Goal: Navigation & Orientation: Find specific page/section

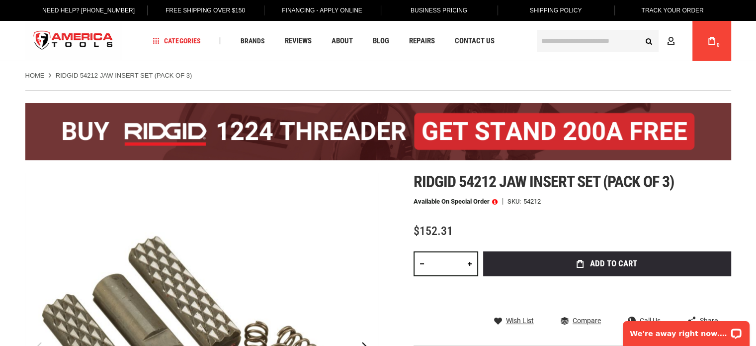
click at [298, 128] on img at bounding box center [378, 131] width 706 height 57
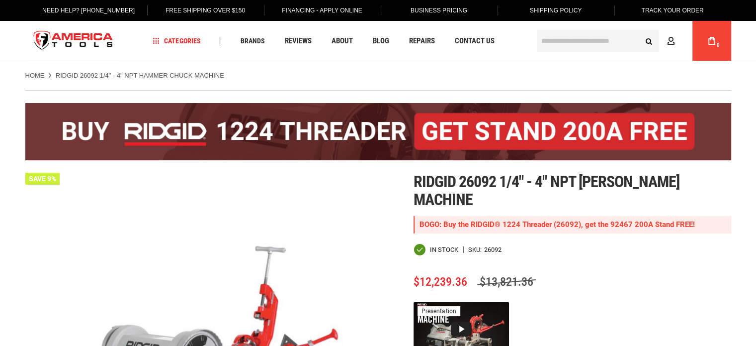
click at [97, 48] on img "store logo" at bounding box center [73, 40] width 96 height 37
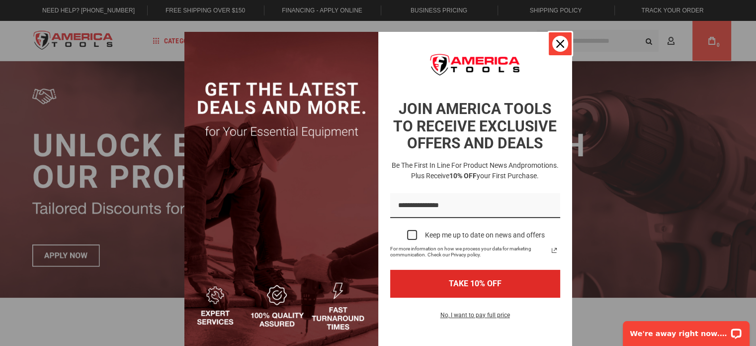
click at [556, 45] on icon "close icon" at bounding box center [560, 44] width 8 height 8
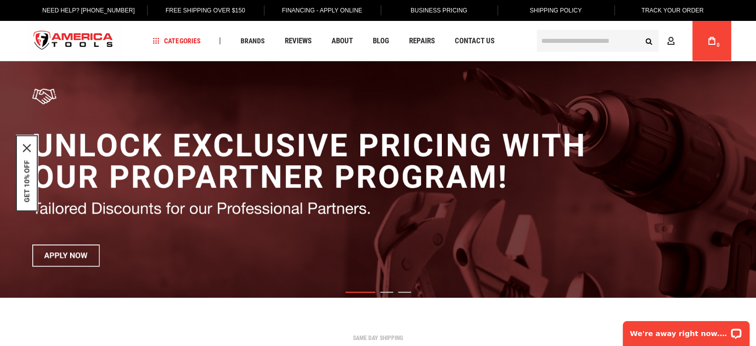
click at [707, 178] on img "1 / 3" at bounding box center [378, 179] width 756 height 236
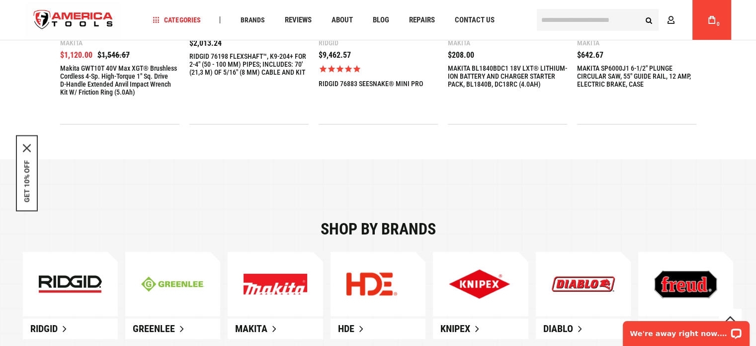
scroll to position [651, 0]
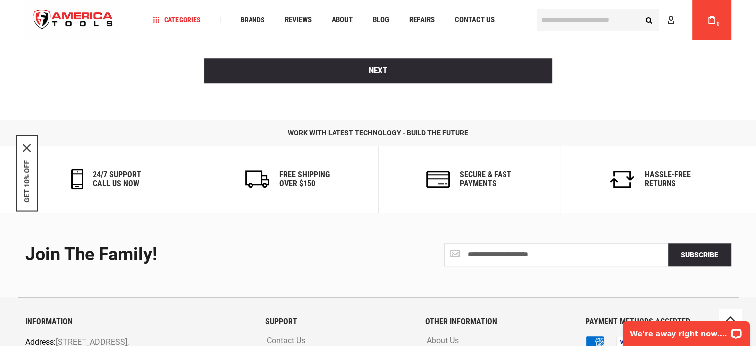
scroll to position [800, 0]
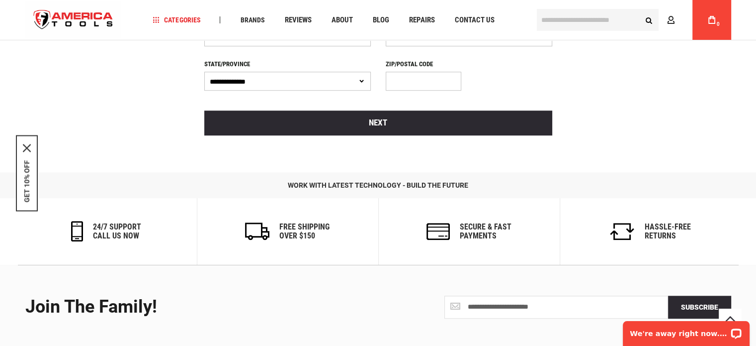
drag, startPoint x: 66, startPoint y: 112, endPoint x: 600, endPoint y: 210, distance: 543.5
click at [600, 210] on div "Hassle-Free Returns" at bounding box center [650, 231] width 181 height 67
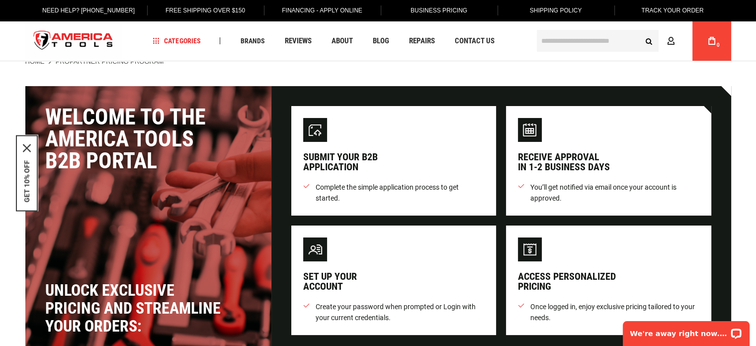
scroll to position [0, 0]
